Goal: Task Accomplishment & Management: Use online tool/utility

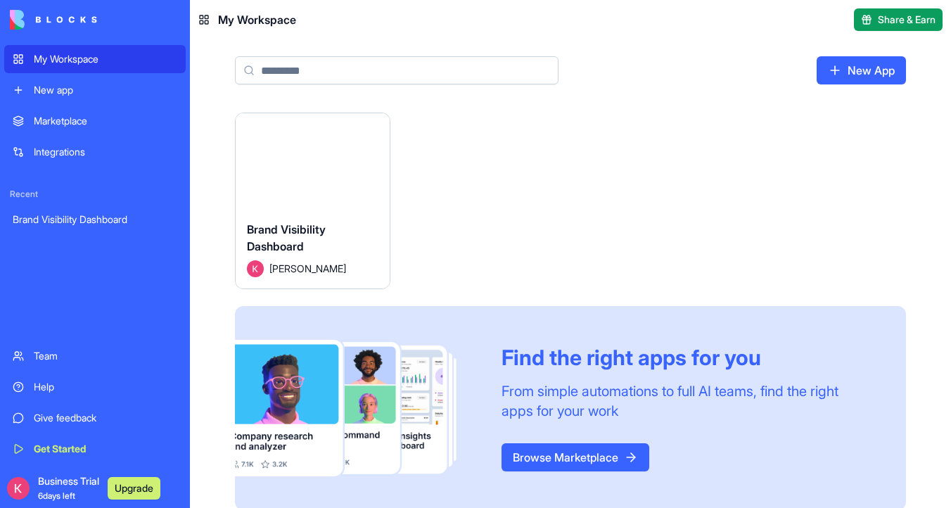
click at [303, 191] on div "Launch" at bounding box center [313, 161] width 154 height 96
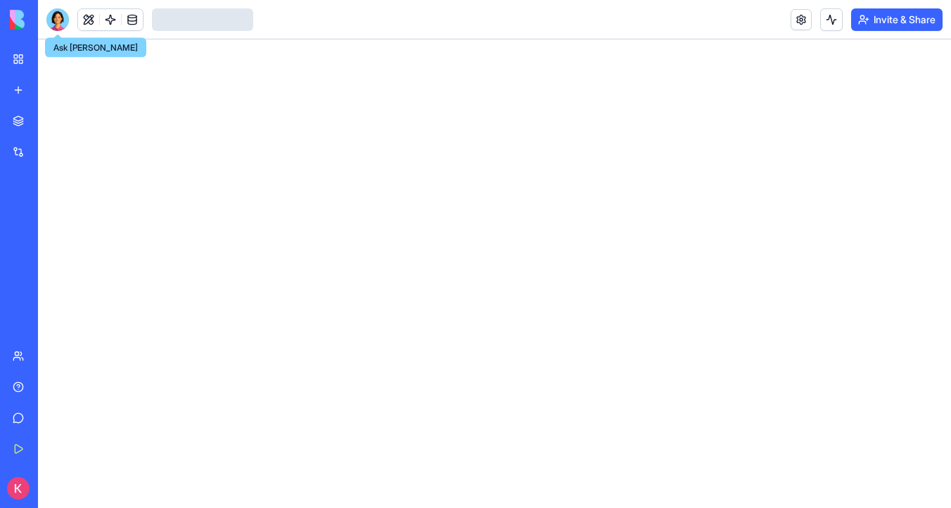
click at [59, 25] on div at bounding box center [57, 19] width 23 height 23
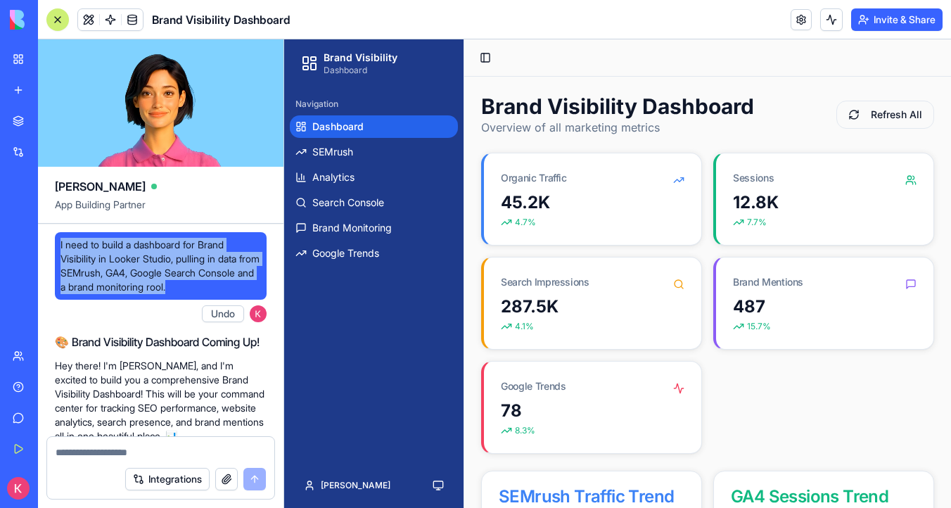
drag, startPoint x: 234, startPoint y: 294, endPoint x: 57, endPoint y: 243, distance: 184.4
click at [57, 243] on div "I need to build a dashboard for Brand Visibility in Looker Studio, pulling in d…" at bounding box center [161, 266] width 212 height 68
copy span "I need to build a dashboard for Brand Visibility in Looker Studio, pulling in d…"
click at [806, 27] on link at bounding box center [801, 19] width 21 height 21
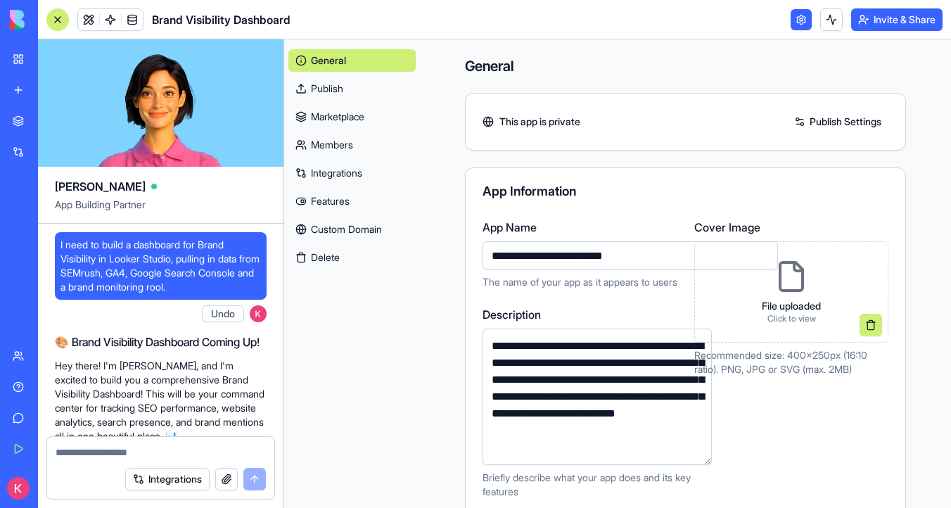
click at [338, 178] on link "Integrations" at bounding box center [351, 173] width 127 height 23
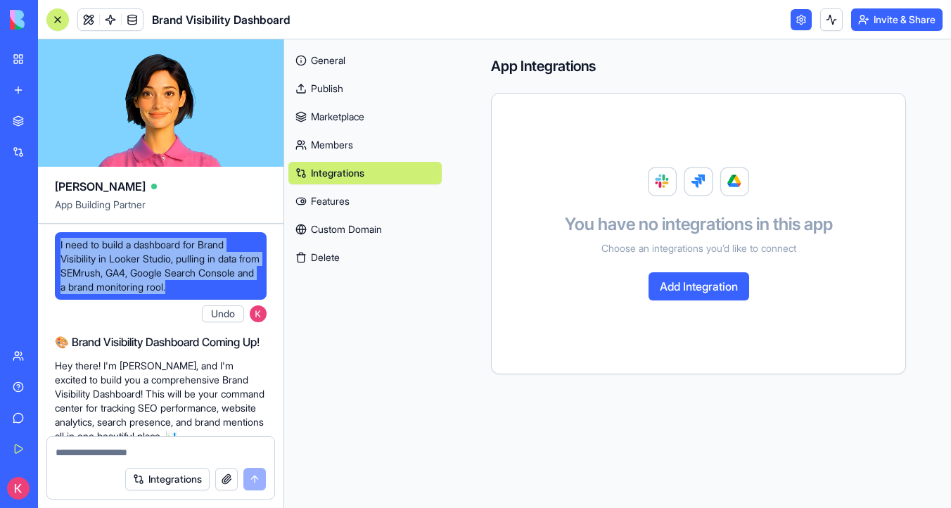
drag, startPoint x: 235, startPoint y: 288, endPoint x: 49, endPoint y: 239, distance: 192.0
copy span "I need to build a dashboard for Brand Visibility in Looker Studio, pulling in d…"
click at [90, 20] on link at bounding box center [88, 19] width 21 height 21
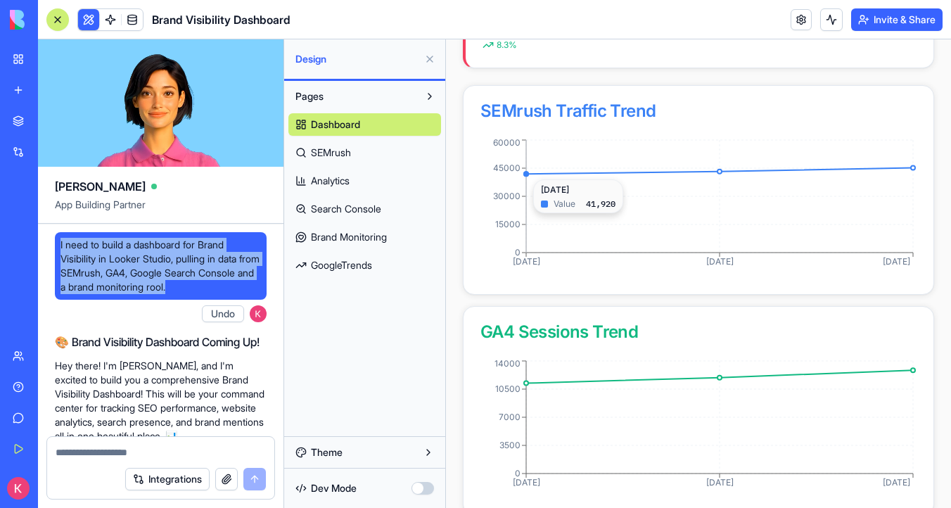
scroll to position [598, 0]
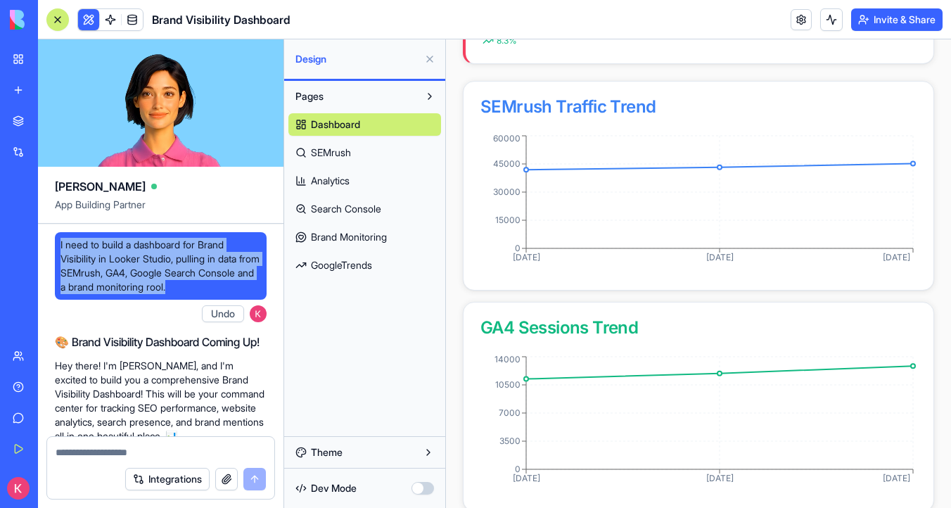
click at [380, 159] on link "SEMrush" at bounding box center [364, 152] width 153 height 23
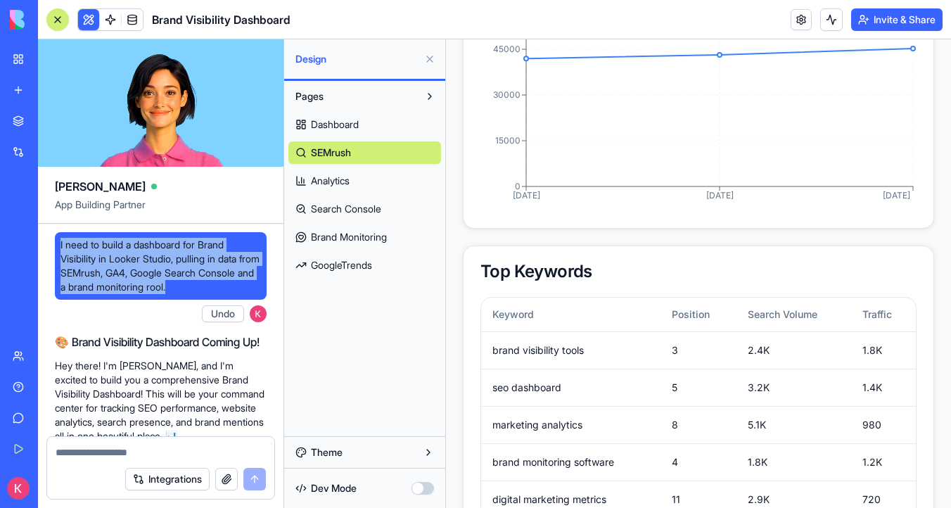
click at [343, 189] on link "Analytics" at bounding box center [364, 181] width 153 height 23
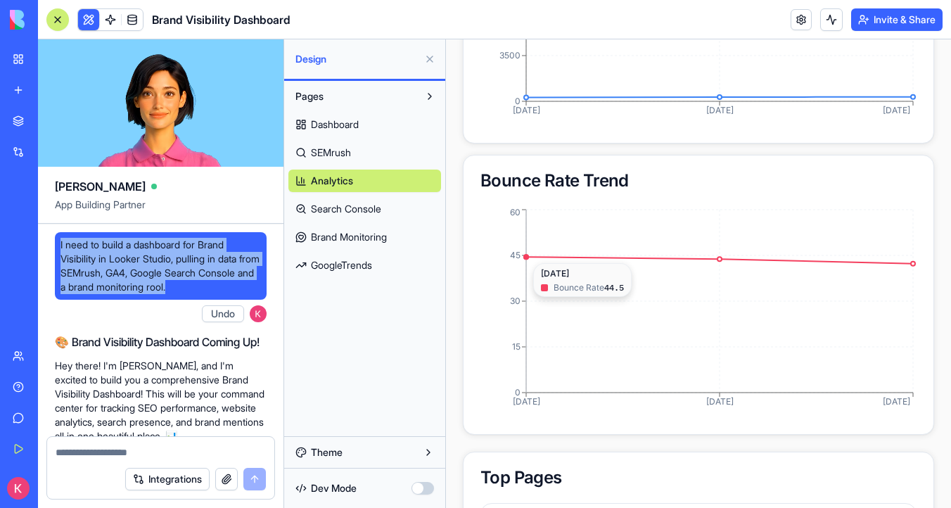
scroll to position [736, 0]
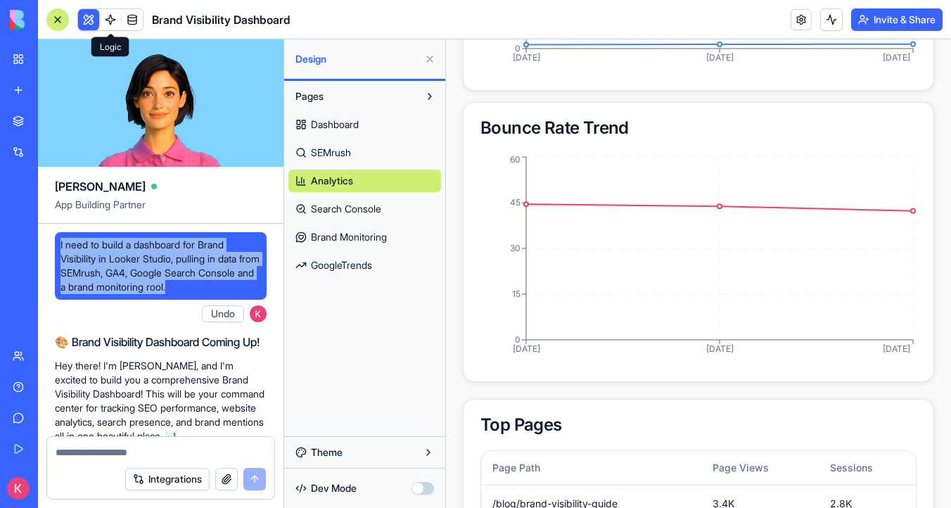
click at [113, 18] on link at bounding box center [110, 19] width 21 height 21
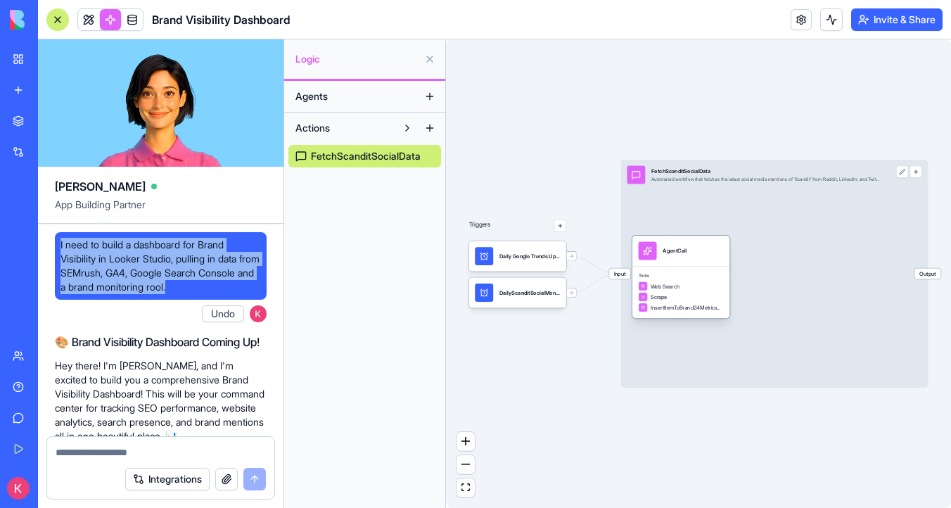
click at [670, 292] on div "Scrape" at bounding box center [681, 296] width 85 height 9
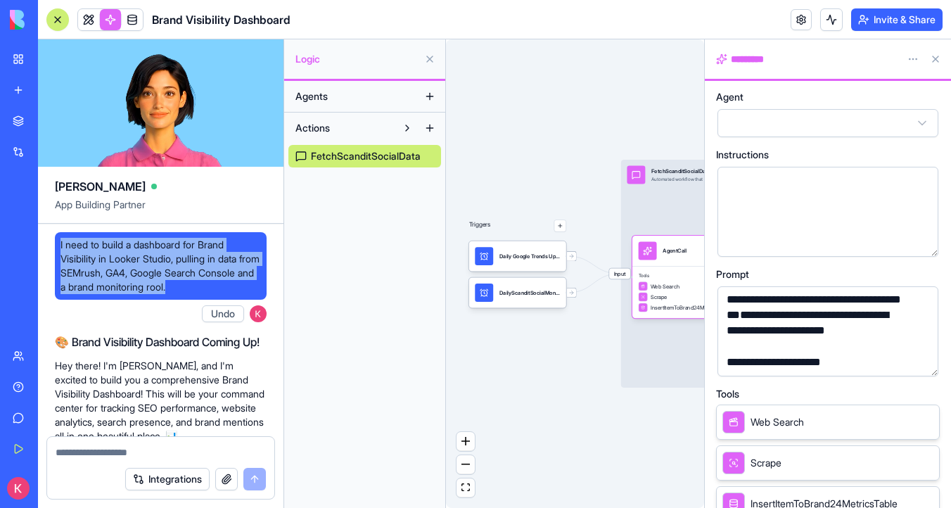
scroll to position [582, 0]
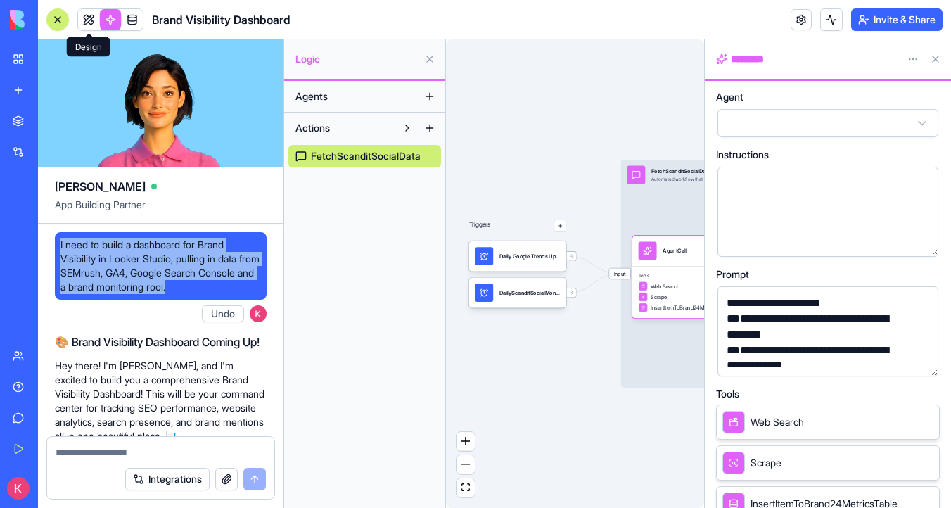
click at [82, 15] on link at bounding box center [88, 19] width 21 height 21
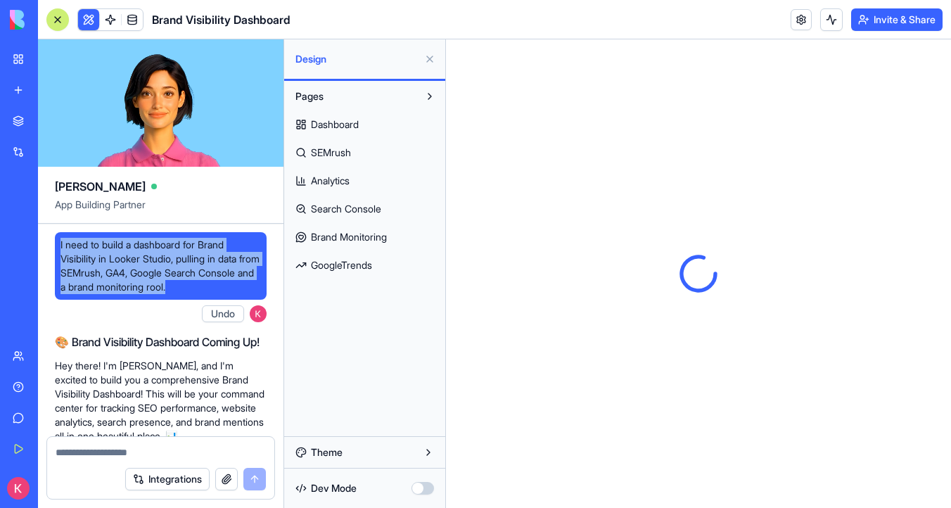
click at [348, 125] on span "Dashboard" at bounding box center [335, 124] width 48 height 14
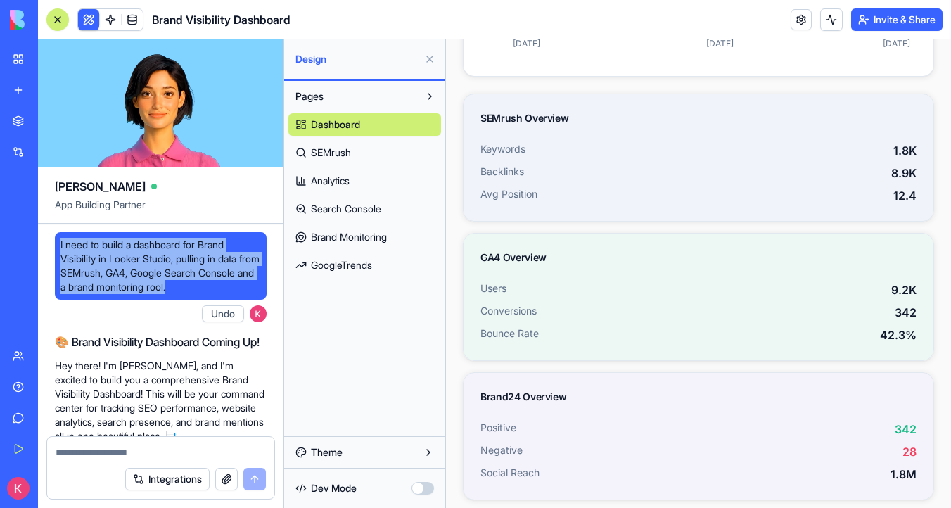
scroll to position [1042, 0]
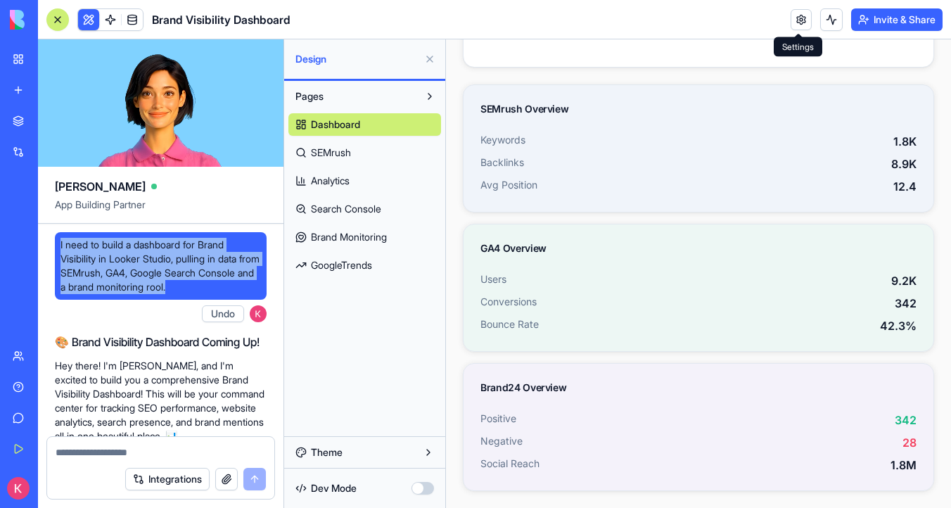
click at [796, 18] on link at bounding box center [801, 19] width 21 height 21
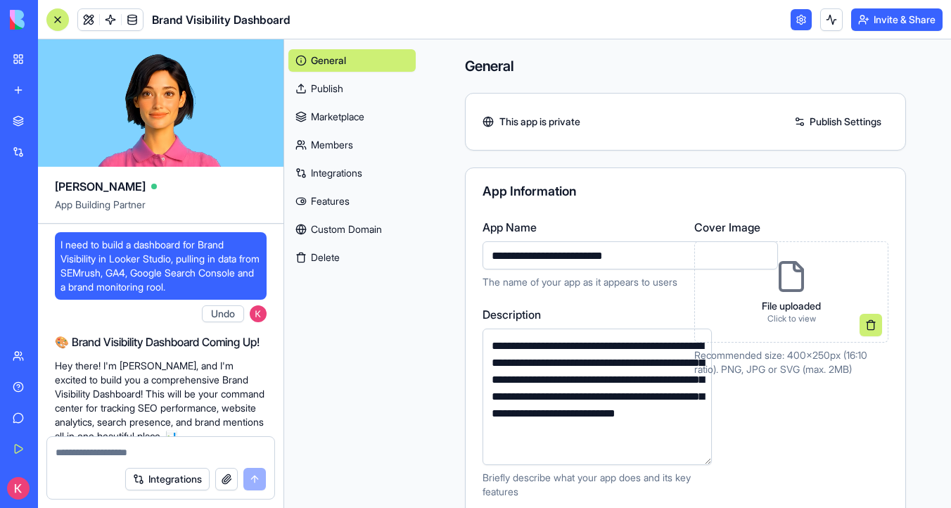
click at [338, 206] on link "Features" at bounding box center [351, 201] width 127 height 23
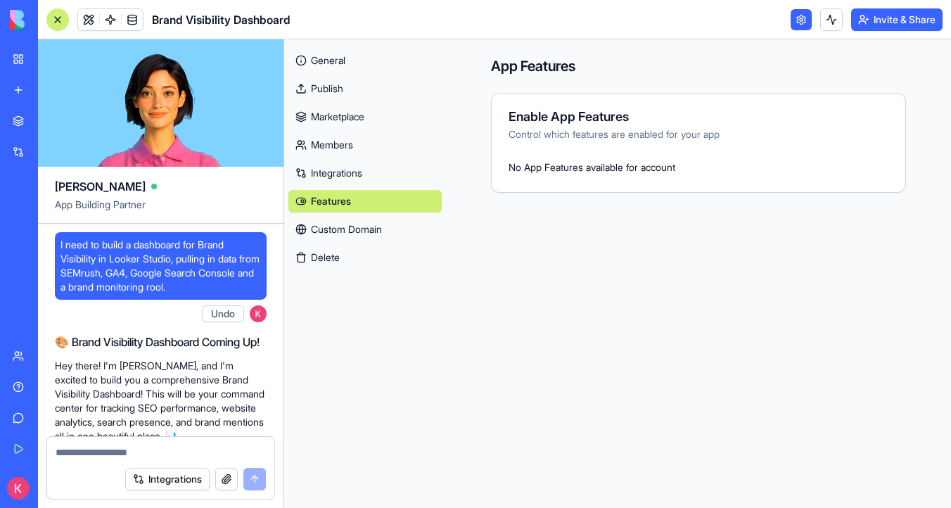
click at [373, 226] on link "Custom Domain" at bounding box center [364, 229] width 153 height 23
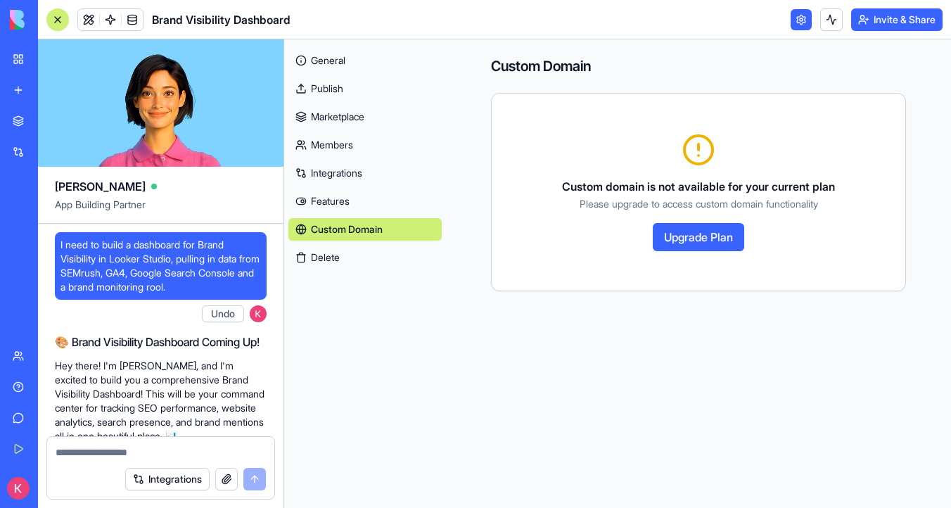
click at [369, 176] on link "Integrations" at bounding box center [364, 173] width 153 height 23
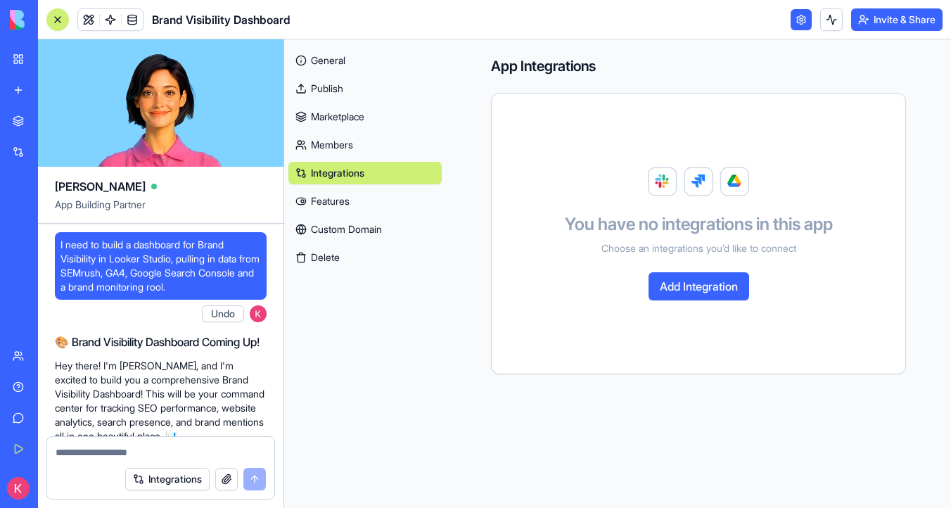
click at [369, 151] on link "Members" at bounding box center [364, 145] width 153 height 23
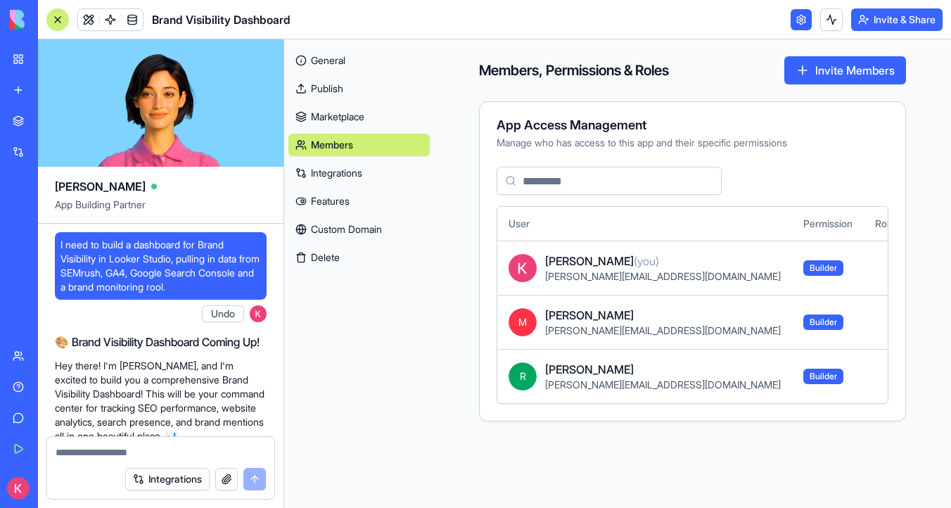
click at [369, 120] on link "Marketplace" at bounding box center [358, 117] width 141 height 23
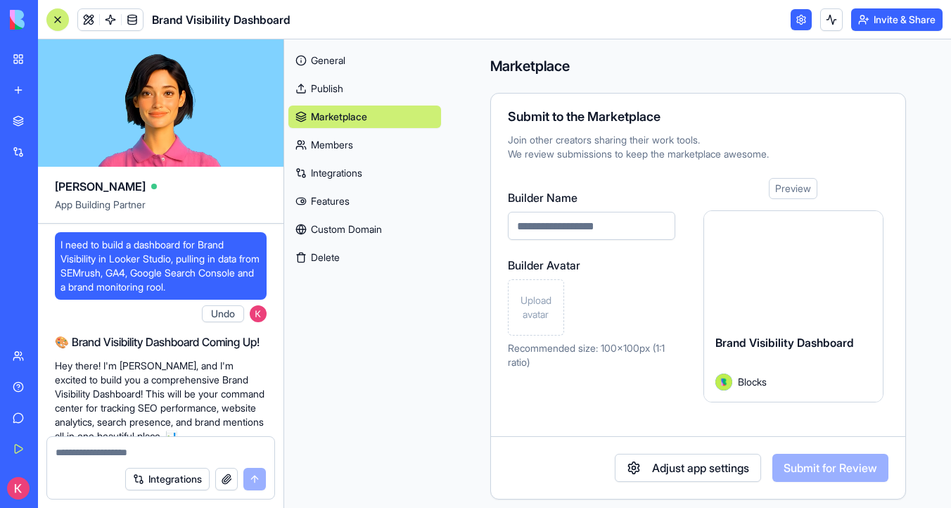
click at [369, 85] on link "Publish" at bounding box center [364, 88] width 153 height 23
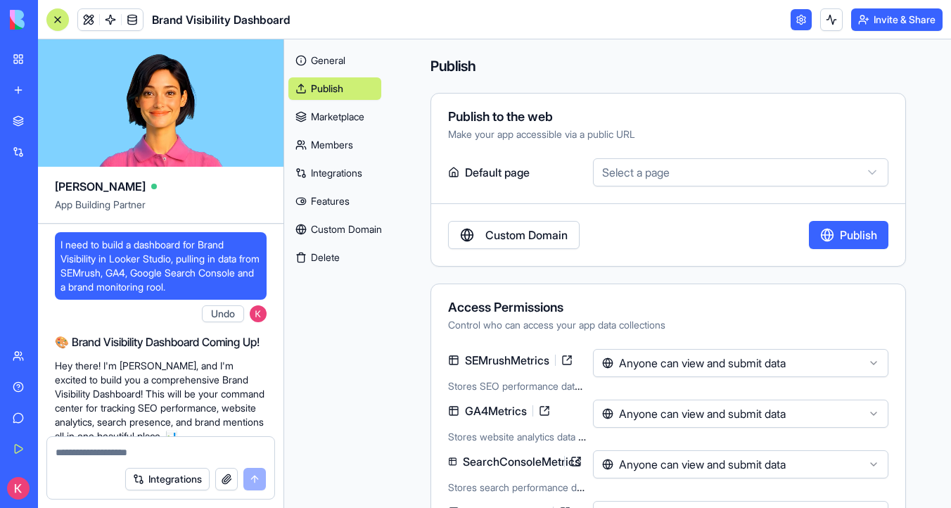
click at [371, 61] on link "General" at bounding box center [334, 60] width 93 height 23
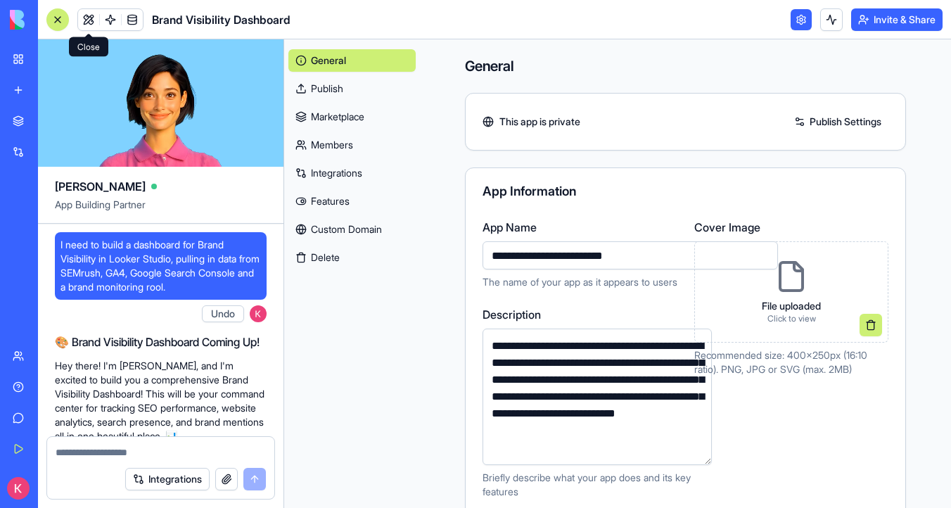
click at [89, 18] on link at bounding box center [88, 19] width 21 height 21
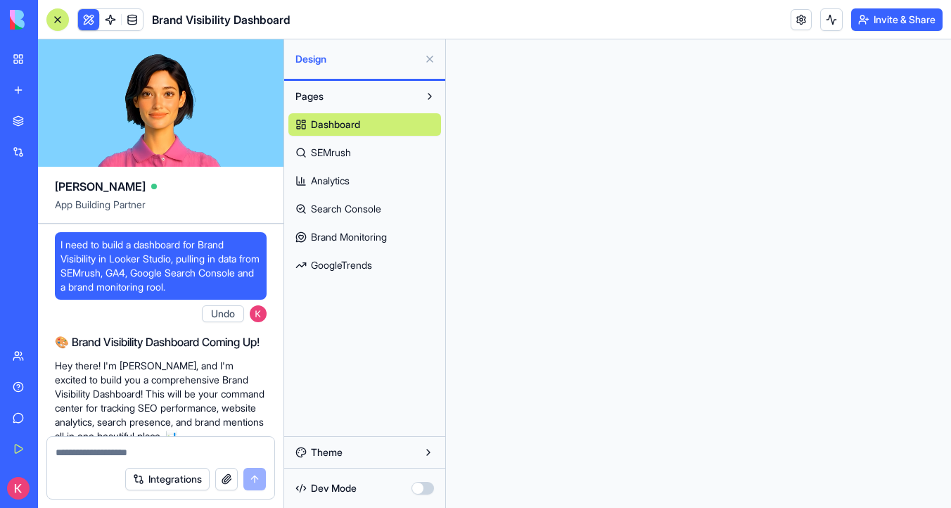
click at [369, 151] on link "SEMrush" at bounding box center [364, 152] width 153 height 23
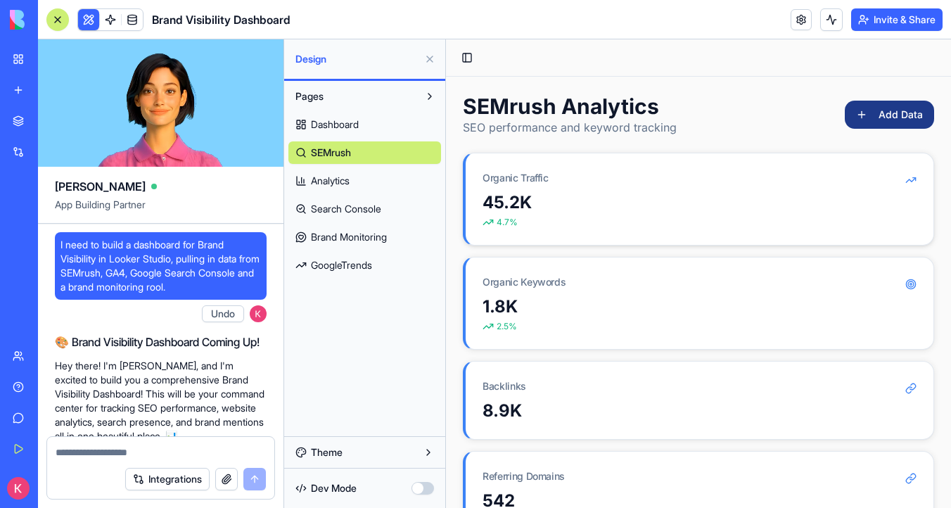
click at [912, 179] on icon at bounding box center [910, 179] width 11 height 11
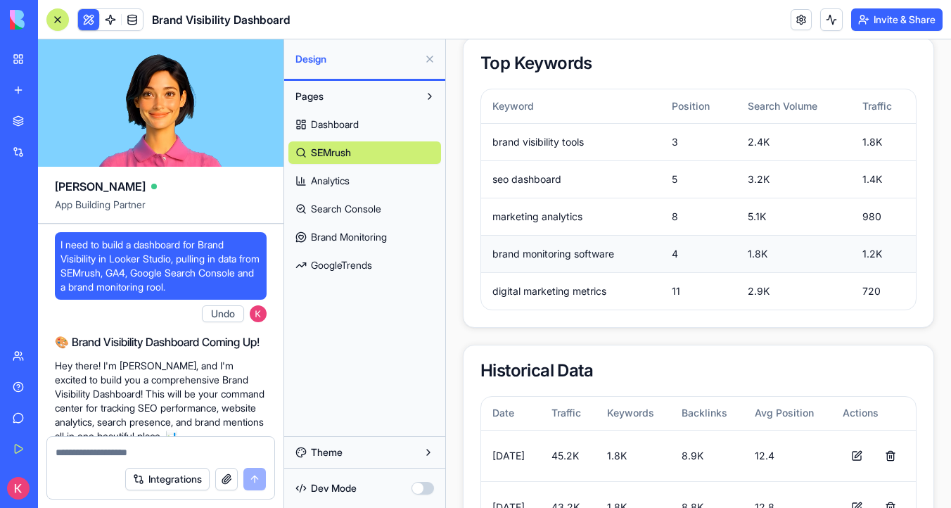
scroll to position [803, 0]
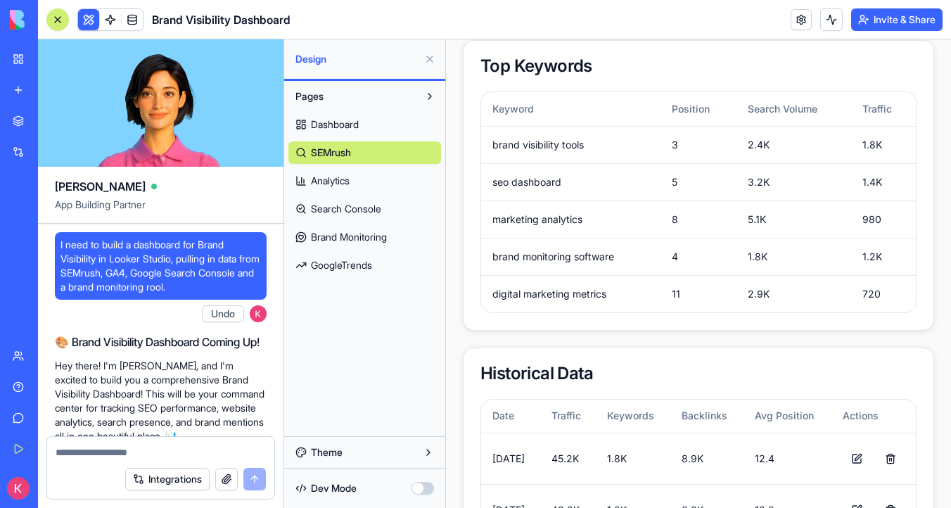
click at [388, 167] on div "Dashboard SEMrush Analytics Search Console Brand Monitoring GoogleTrends" at bounding box center [364, 192] width 153 height 169
click at [386, 176] on link "Analytics" at bounding box center [364, 181] width 153 height 23
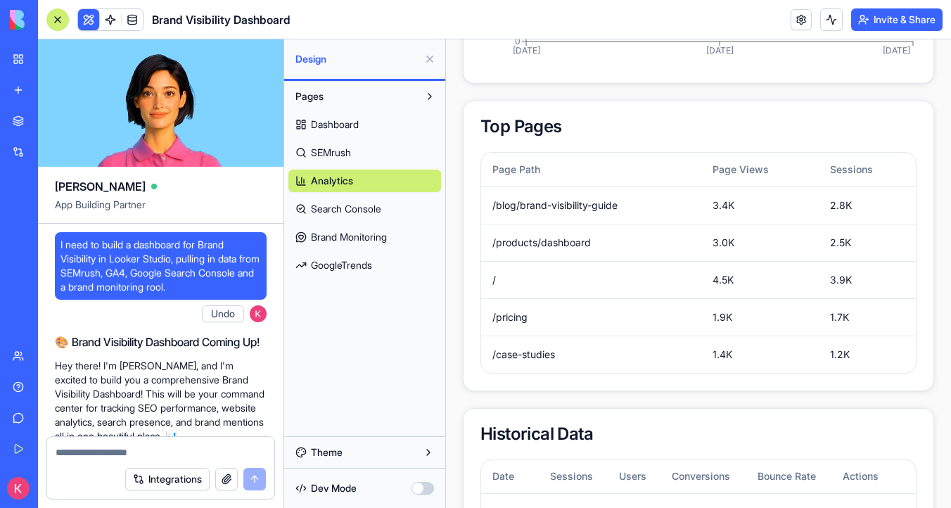
scroll to position [1035, 0]
click at [378, 215] on span "Search Console" at bounding box center [346, 209] width 70 height 14
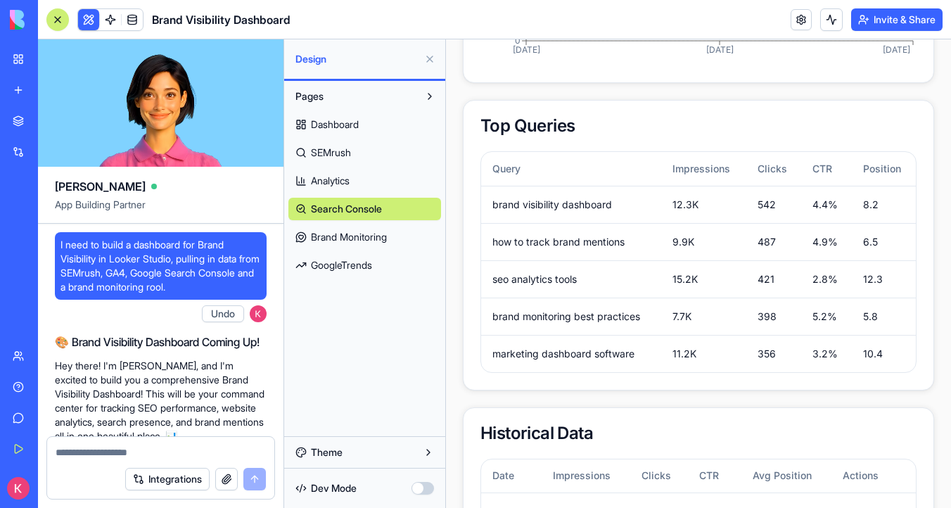
click at [378, 237] on span "Brand Monitoring" at bounding box center [349, 237] width 76 height 14
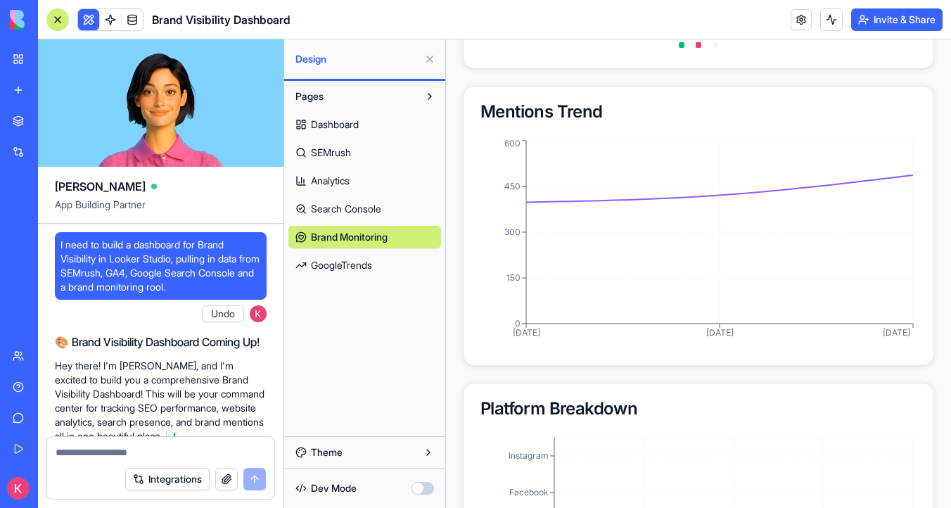
click at [376, 265] on link "GoogleTrends" at bounding box center [364, 265] width 153 height 23
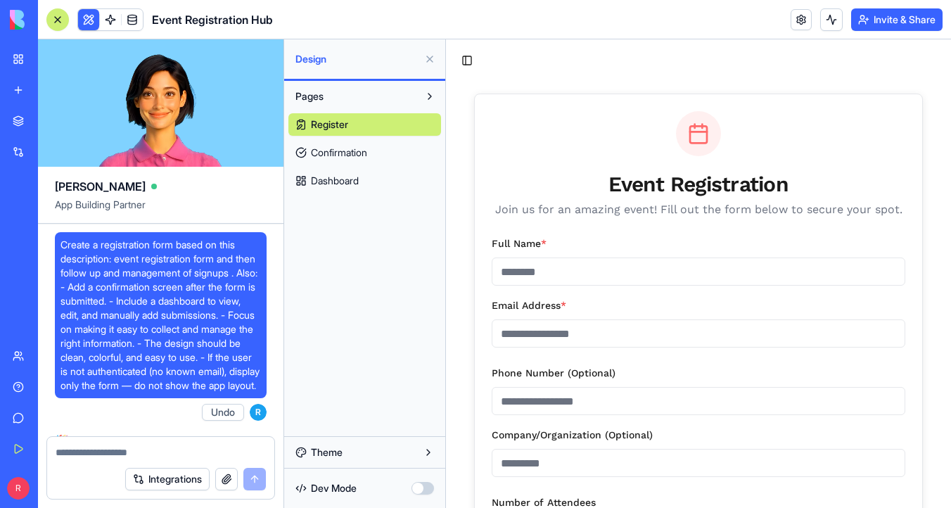
scroll to position [1208, 0]
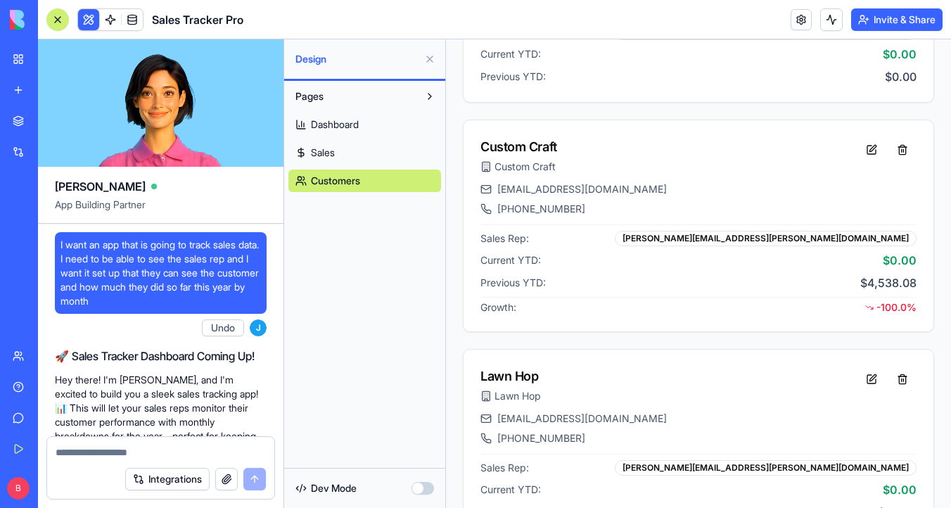
scroll to position [7097, 0]
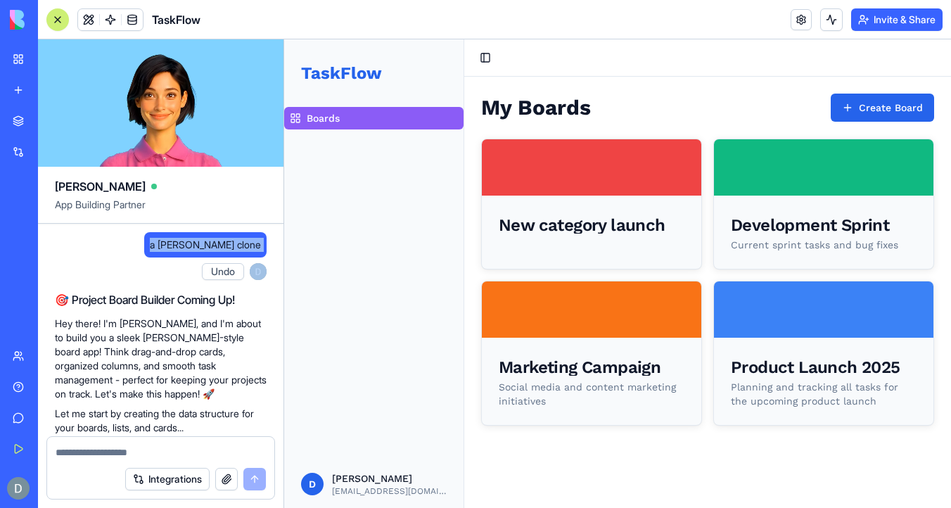
scroll to position [369, 0]
